Goal: Find contact information: Find contact information

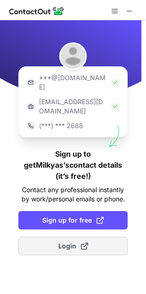
click at [64, 241] on span "Login" at bounding box center [73, 245] width 30 height 9
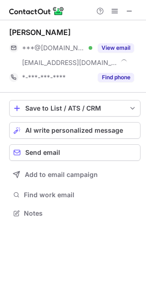
scroll to position [206, 146]
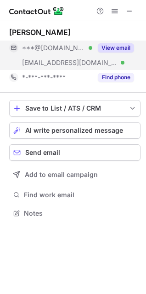
click at [123, 46] on button "View email" at bounding box center [116, 47] width 36 height 9
click at [122, 46] on button "View email" at bounding box center [116, 47] width 36 height 9
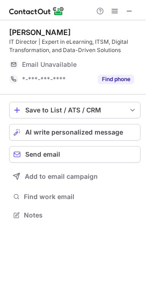
scroll to position [223, 146]
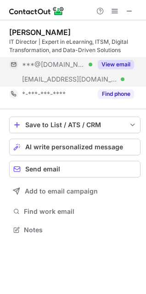
click at [110, 62] on button "View email" at bounding box center [116, 64] width 36 height 9
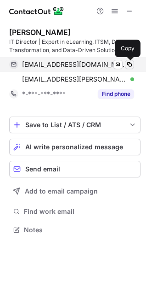
click at [133, 64] on span at bounding box center [129, 64] width 7 height 7
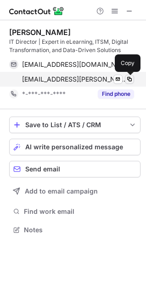
click at [128, 80] on span at bounding box center [129, 78] width 7 height 7
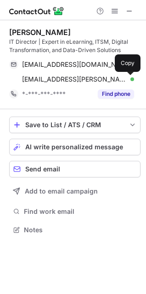
click at [23, 42] on div "IT Director | Expert in eLearning, ITSM, Digital Transformation, and Data-Drive…" at bounding box center [75, 46] width 132 height 17
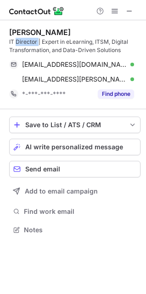
click at [23, 42] on div "IT Director | Expert in eLearning, ITSM, Digital Transformation, and Data-Drive…" at bounding box center [75, 46] width 132 height 17
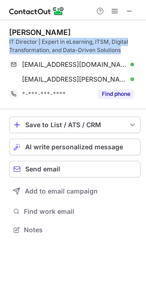
click at [23, 42] on div "IT Director | Expert in eLearning, ITSM, Digital Transformation, and Data-Drive…" at bounding box center [75, 46] width 132 height 17
copy div "IT Director | Expert in eLearning, ITSM, Digital Transformation, and Data-Drive…"
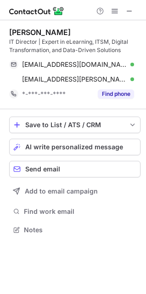
click at [139, 30] on div "Milkyas Hailu" at bounding box center [75, 32] width 132 height 9
